Goal: Check status: Check status

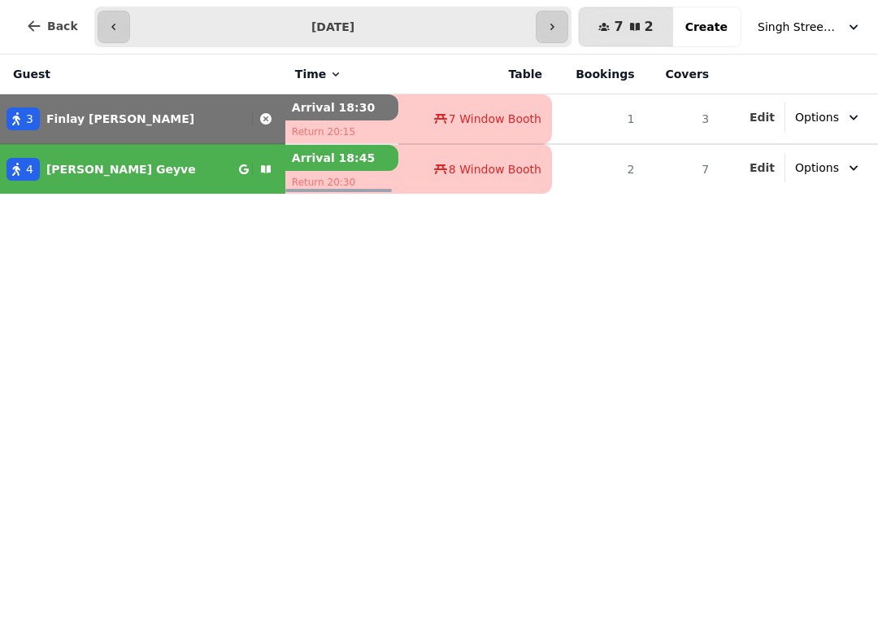
click at [568, 19] on button "button" at bounding box center [552, 27] width 33 height 33
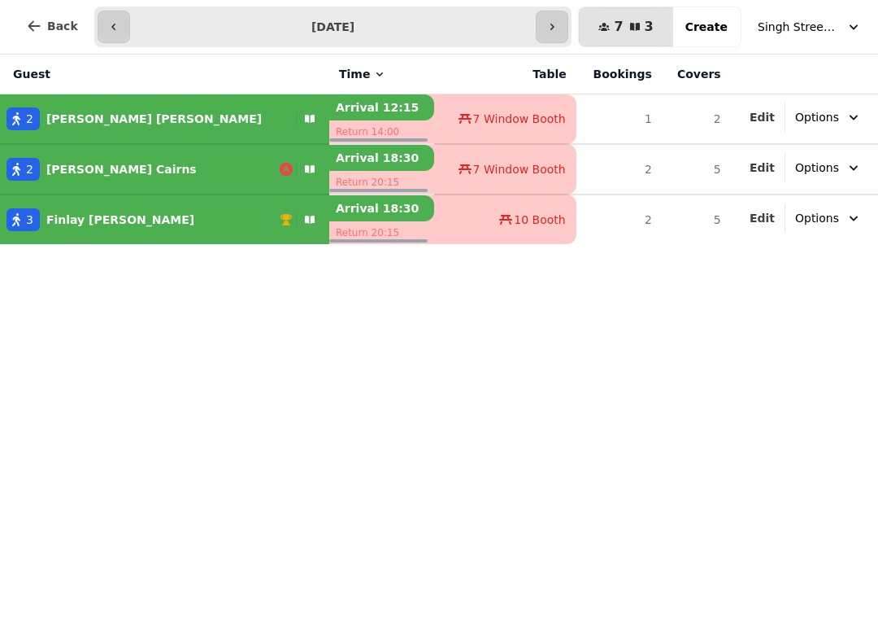
click at [119, 32] on button "button" at bounding box center [114, 27] width 33 height 33
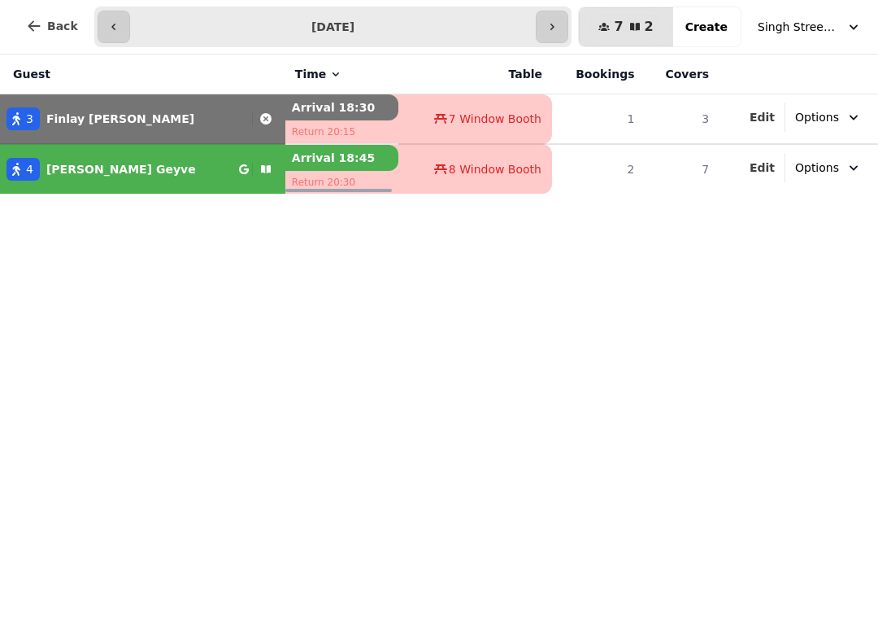
click at [123, 28] on button "button" at bounding box center [114, 27] width 33 height 33
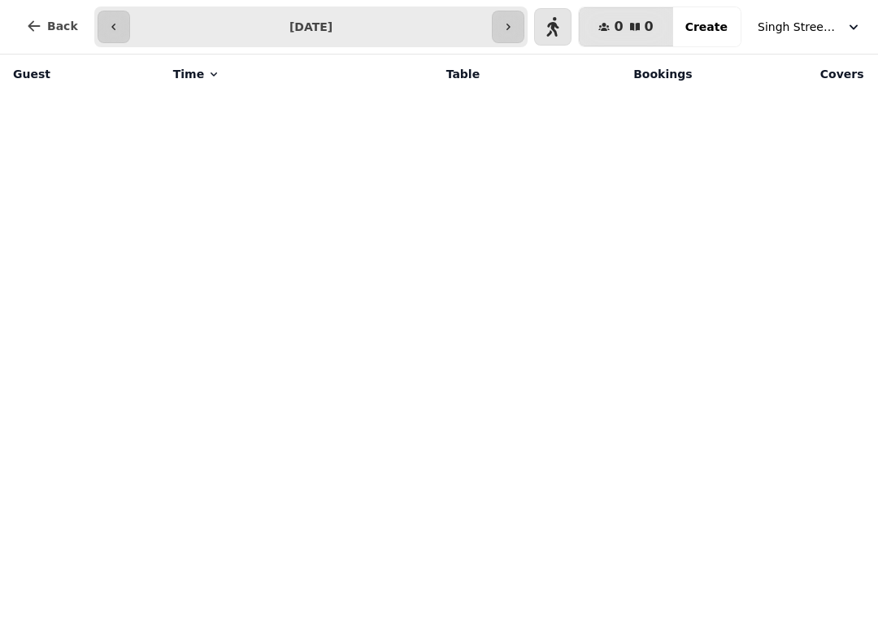
click at [120, 29] on button "button" at bounding box center [114, 27] width 33 height 33
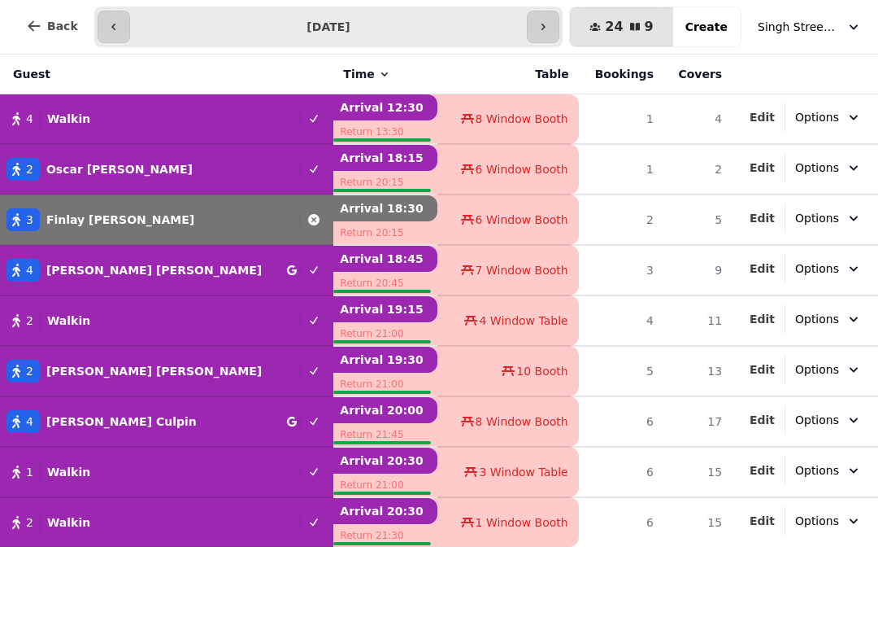
click at [108, 22] on icon "button" at bounding box center [113, 26] width 13 height 13
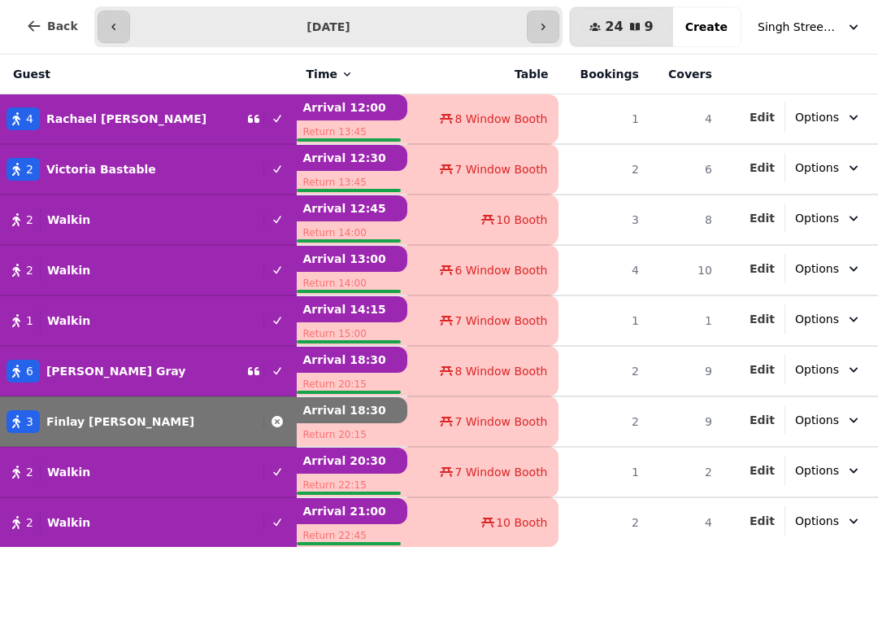
click at [549, 25] on icon "button" at bounding box center [543, 26] width 13 height 13
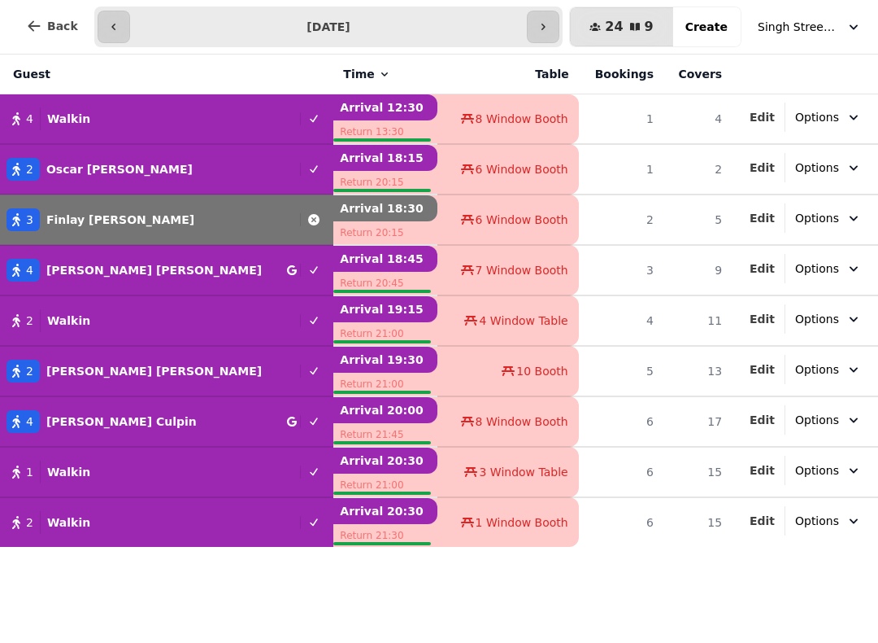
click at [531, 12] on div "**********" at bounding box center [328, 27] width 469 height 41
click at [538, 21] on button "button" at bounding box center [543, 27] width 33 height 33
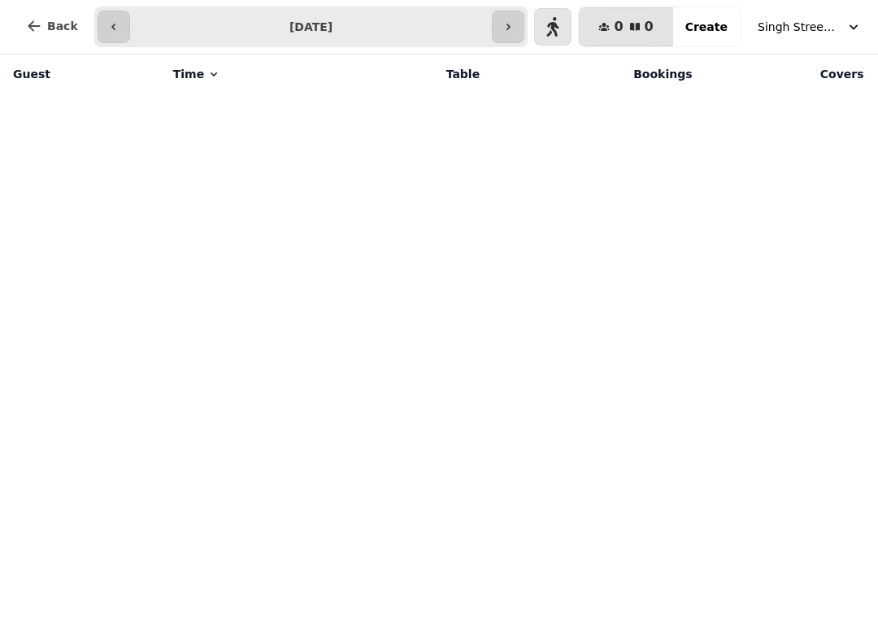
click at [521, 18] on button "button" at bounding box center [508, 27] width 33 height 33
type input "**********"
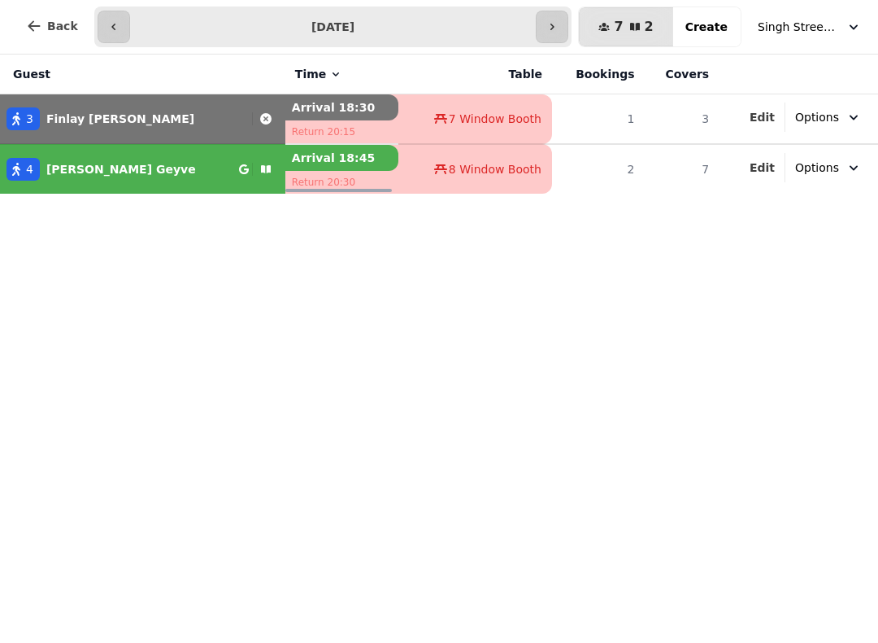
click at [85, 12] on button "Back" at bounding box center [52, 26] width 78 height 39
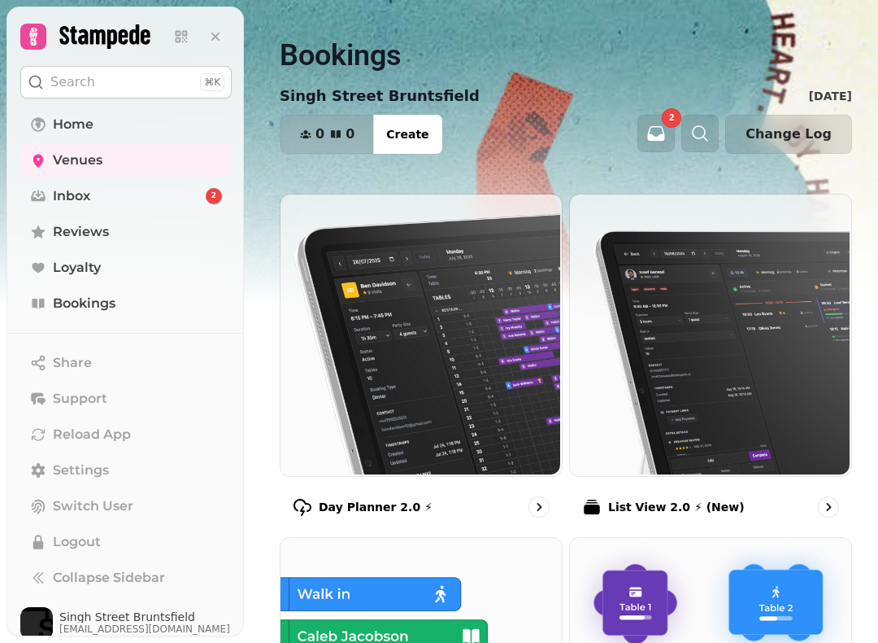
click at [142, 194] on link "Inbox 2" at bounding box center [125, 196] width 211 height 33
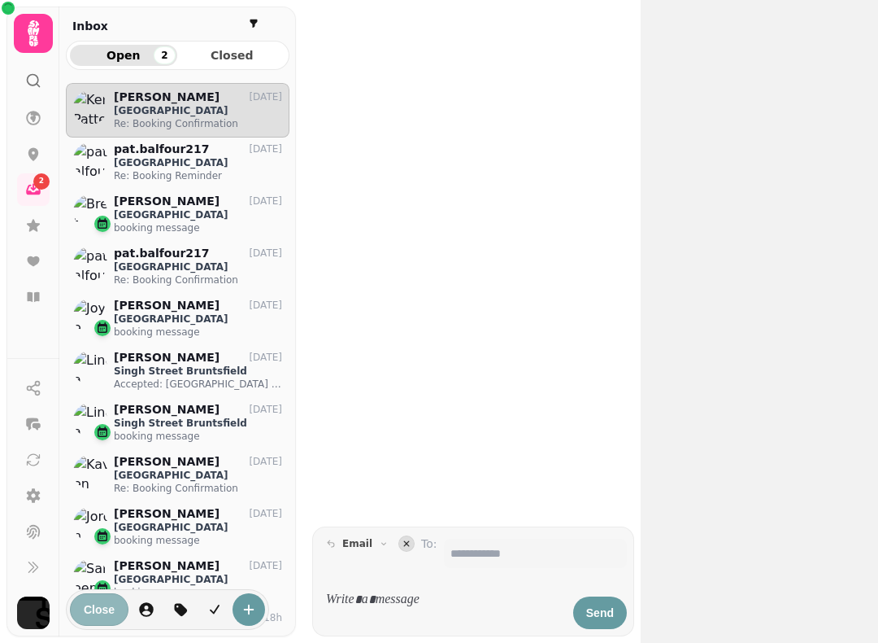
scroll to position [1, 1]
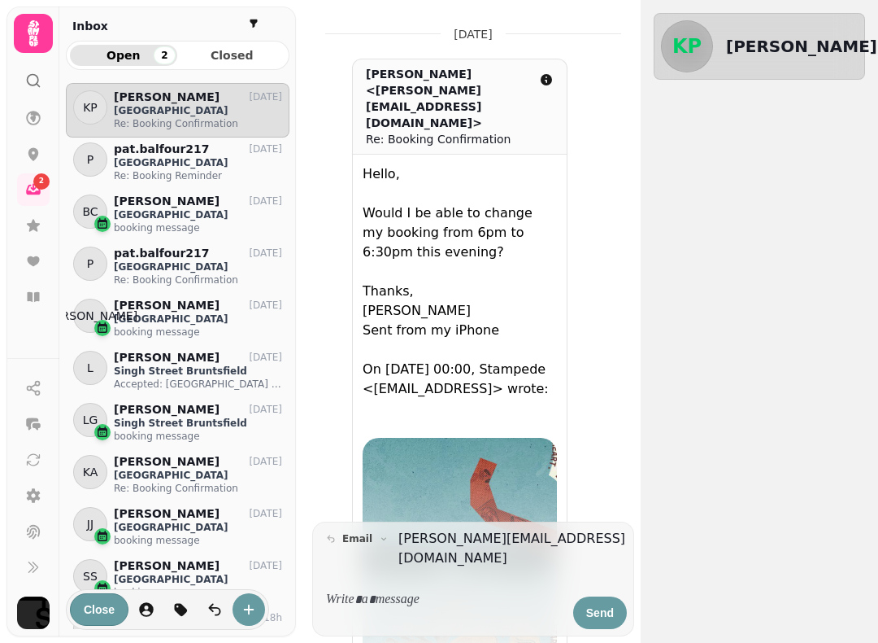
click at [34, 290] on icon at bounding box center [33, 297] width 16 height 16
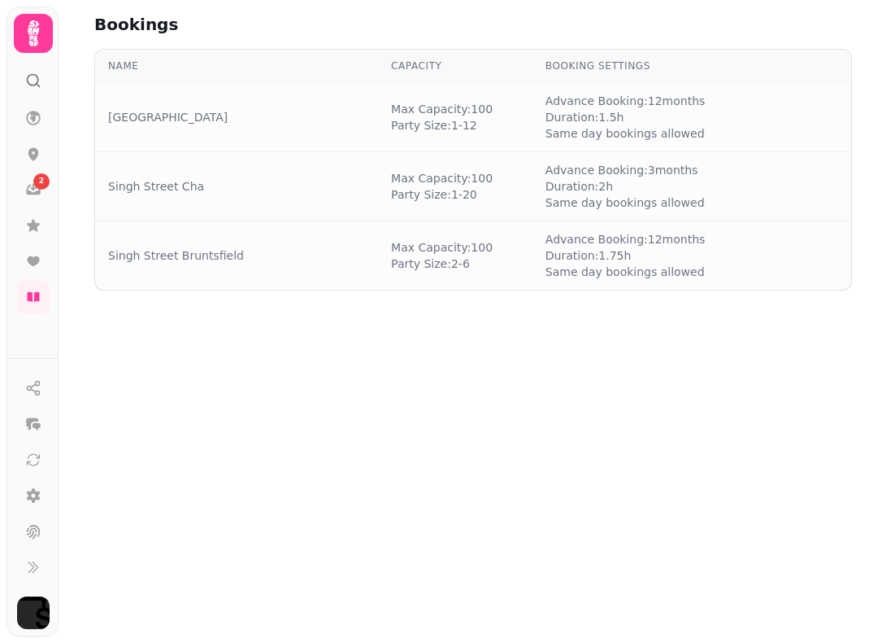
click at [214, 253] on link "Singh Street Bruntsfield" at bounding box center [176, 255] width 136 height 16
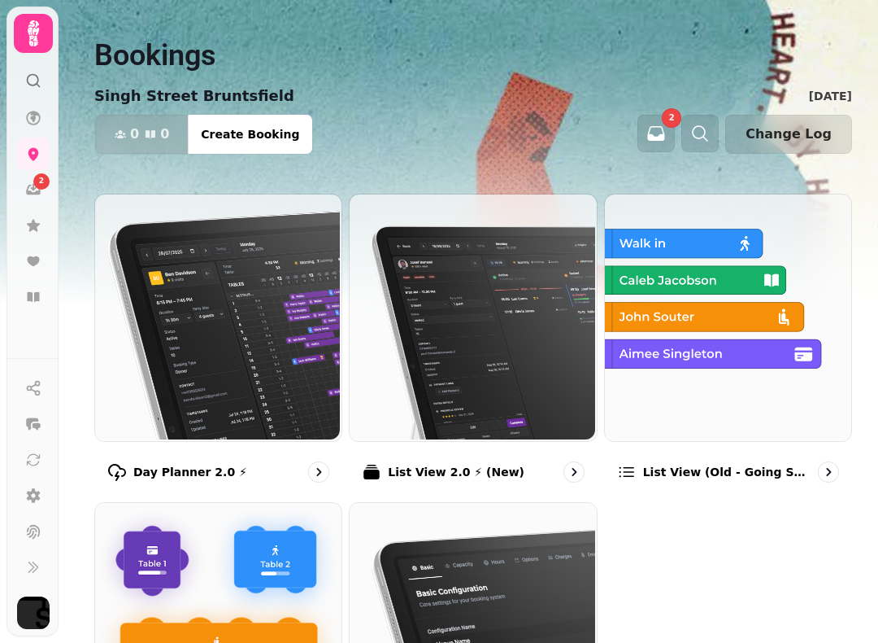
click at [711, 312] on img at bounding box center [727, 316] width 246 height 246
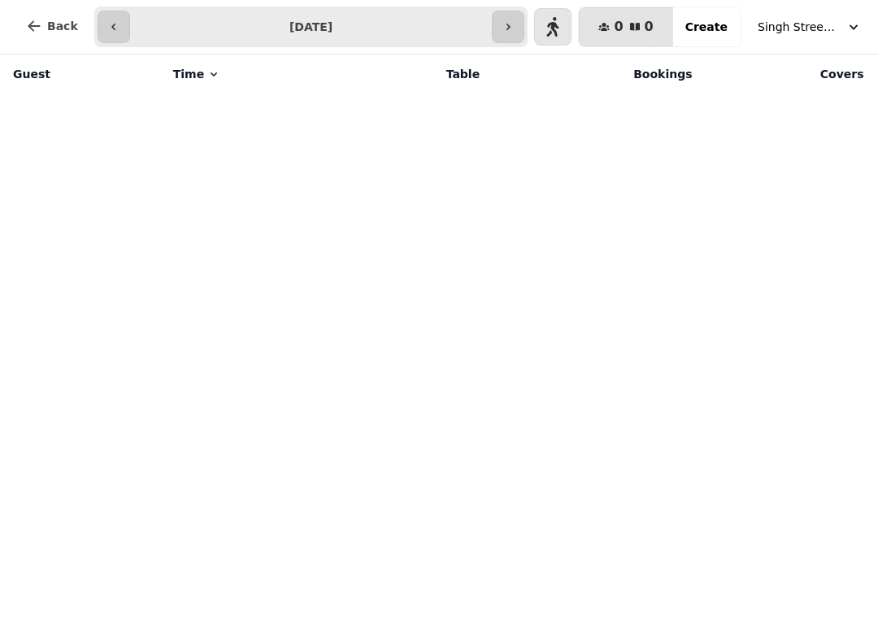
click at [517, 16] on button "button" at bounding box center [508, 27] width 33 height 33
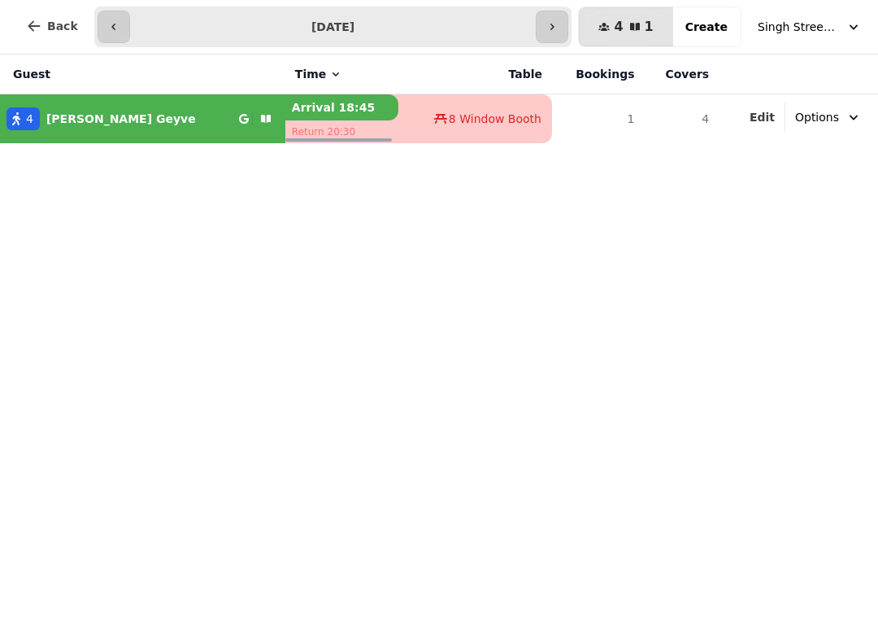
click at [103, 17] on button "button" at bounding box center [114, 27] width 33 height 33
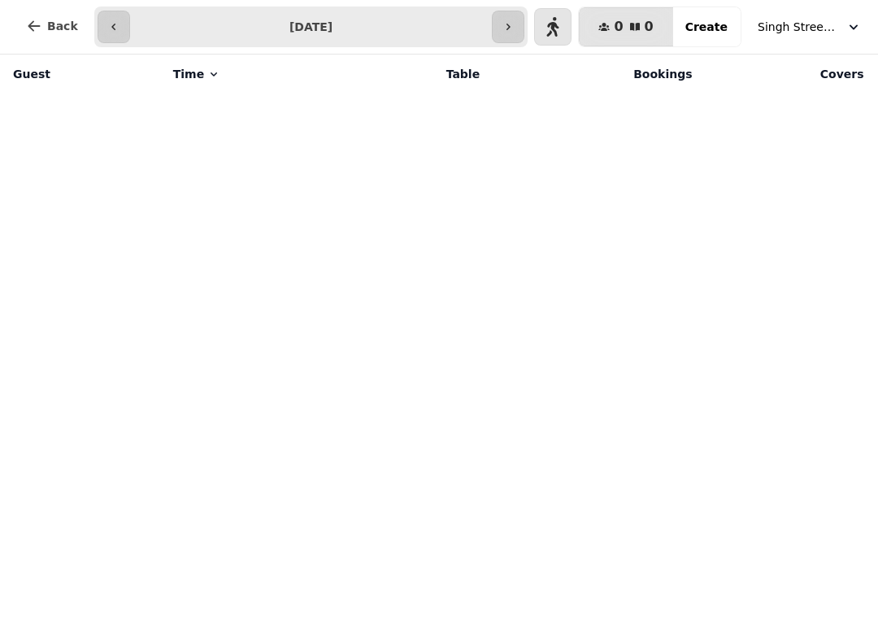
click at [109, 11] on button "button" at bounding box center [114, 27] width 33 height 33
click at [546, 24] on button "button" at bounding box center [552, 27] width 33 height 33
click at [515, 27] on icon "button" at bounding box center [508, 26] width 13 height 13
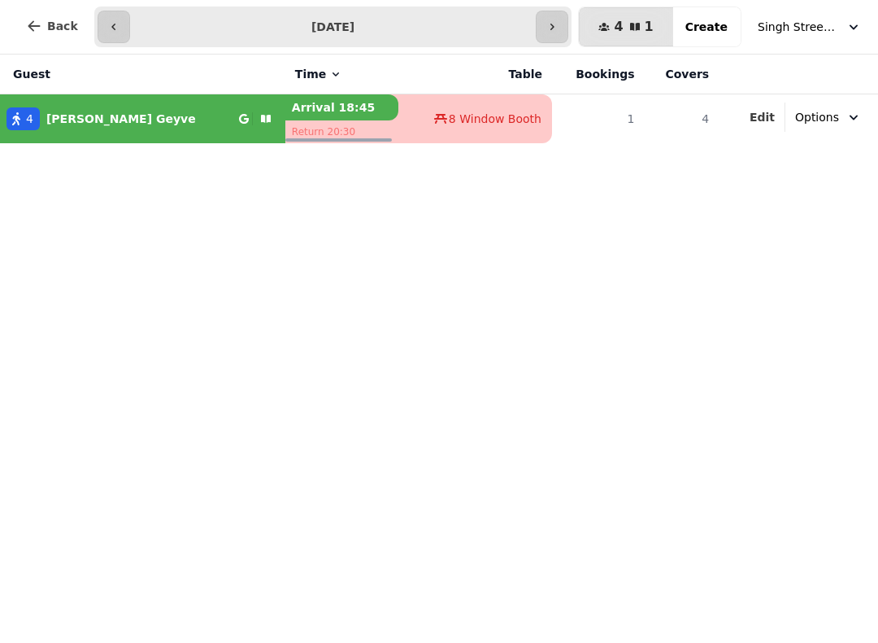
click at [552, 28] on button "button" at bounding box center [552, 27] width 33 height 33
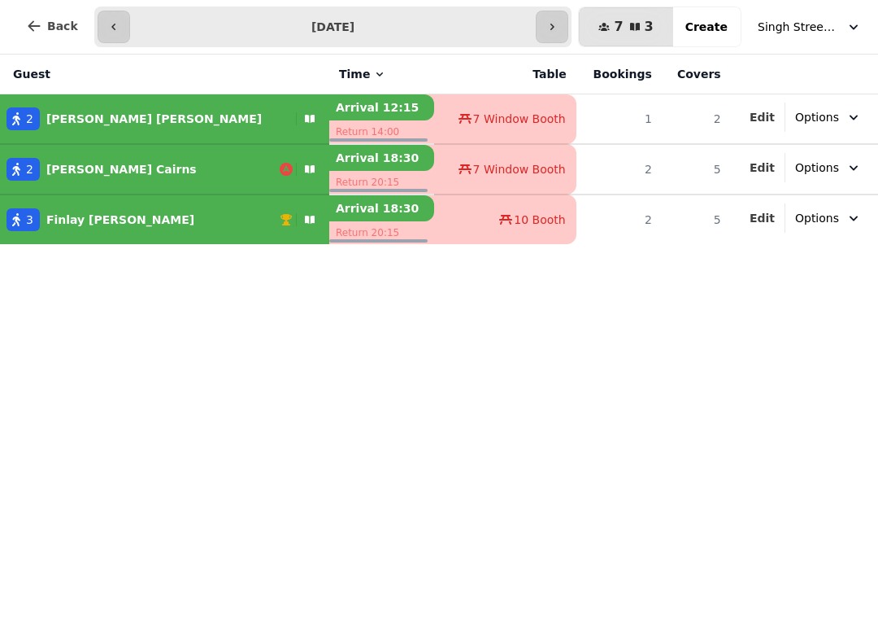
click at [558, 31] on icon "button" at bounding box center [552, 26] width 13 height 13
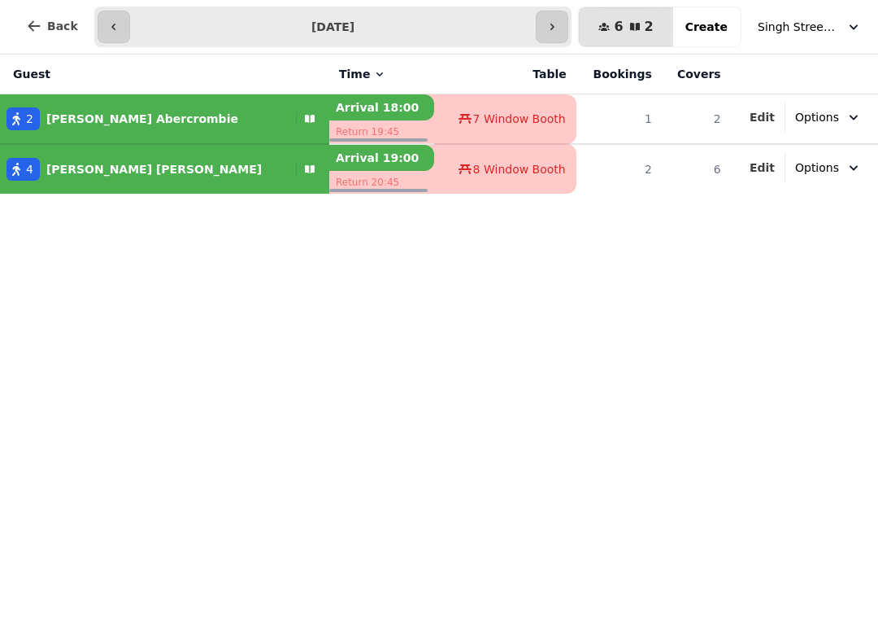
click at [559, 23] on icon "button" at bounding box center [552, 26] width 13 height 13
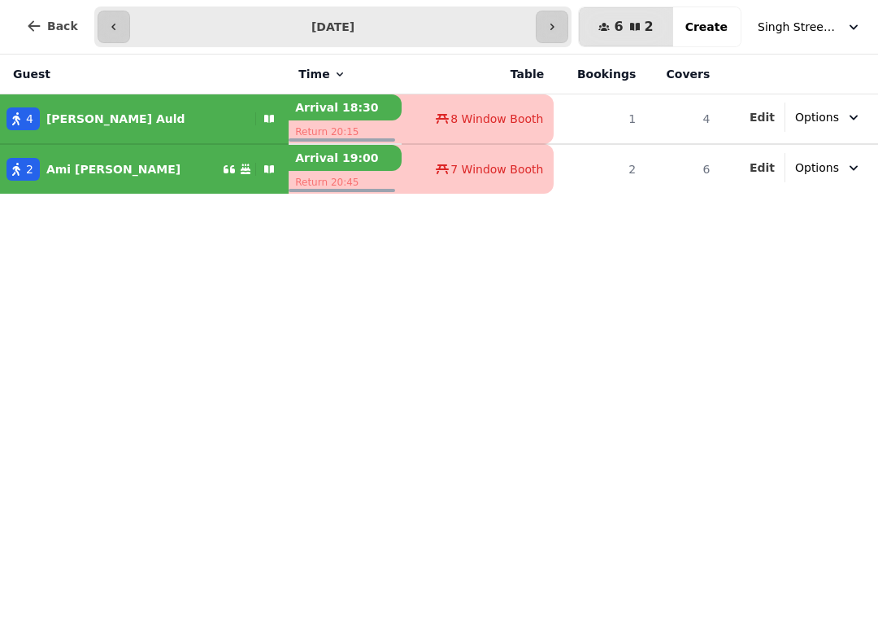
click at [102, 28] on button "button" at bounding box center [114, 27] width 33 height 33
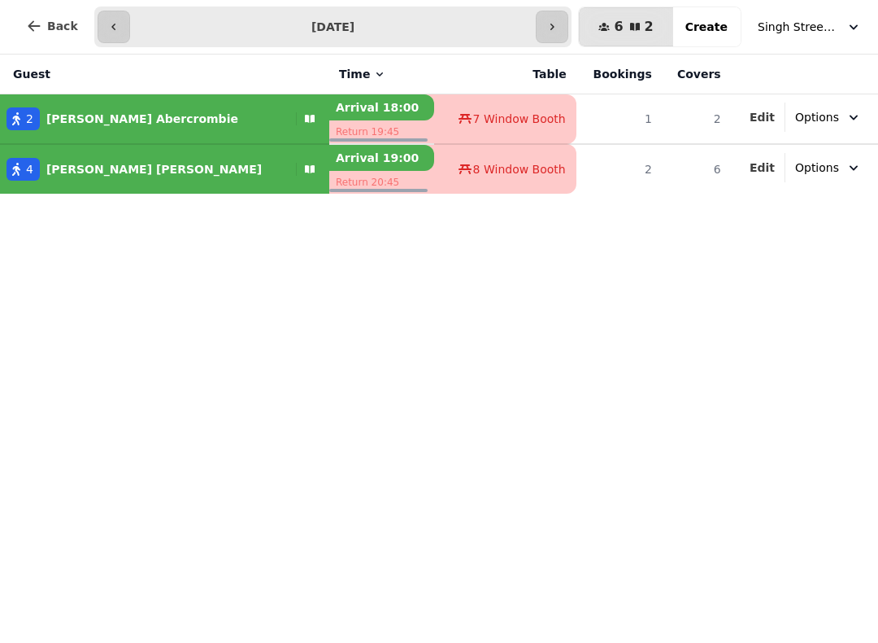
click at [111, 24] on icon "button" at bounding box center [113, 27] width 4 height 7
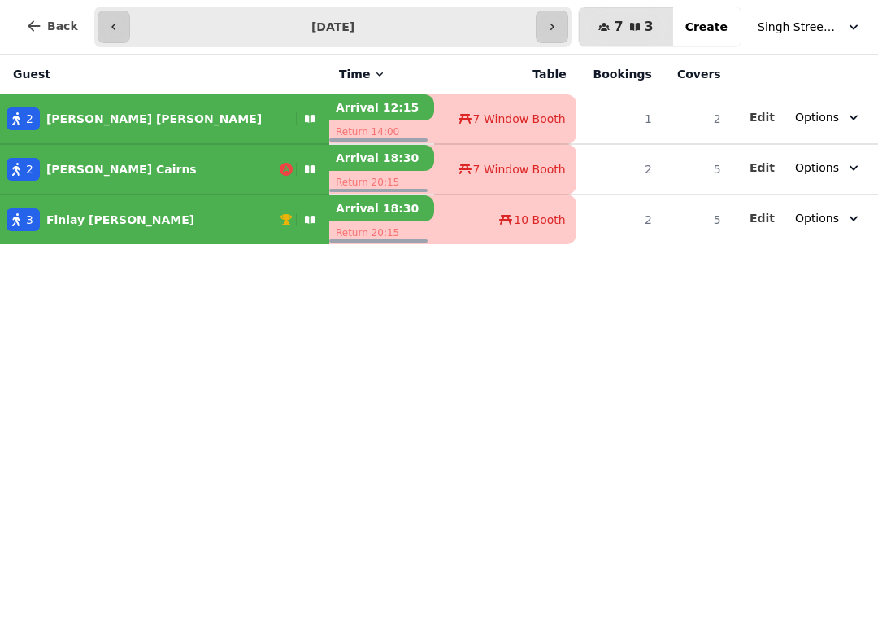
click at [103, 41] on button "button" at bounding box center [114, 27] width 33 height 33
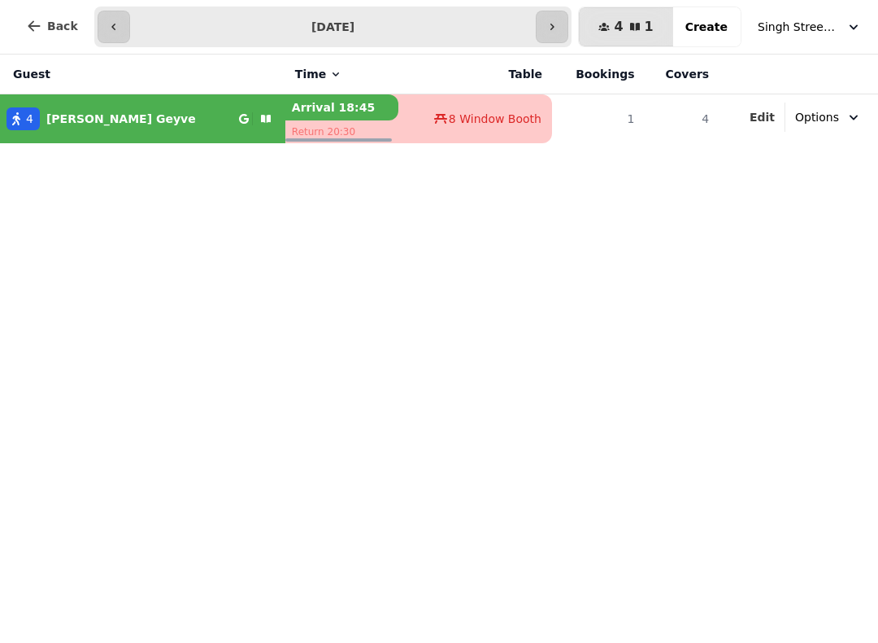
click at [108, 25] on icon "button" at bounding box center [113, 26] width 13 height 13
type input "**********"
